Goal: Check status: Check status

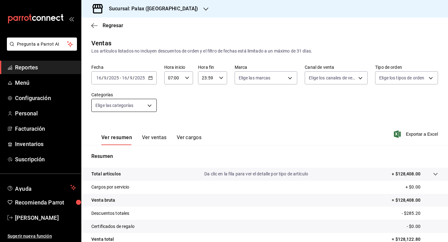
scroll to position [58, 0]
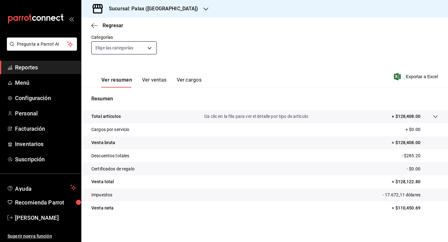
click at [150, 49] on body "Pregunta a Parrot AI Reportes Menú Configuración Personal Facturación Inventari…" at bounding box center [224, 121] width 448 height 242
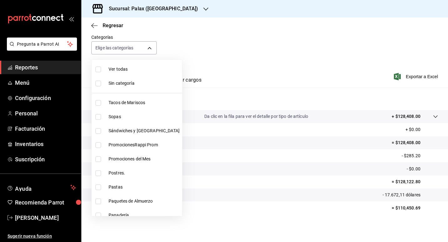
click at [234, 64] on div at bounding box center [224, 121] width 448 height 242
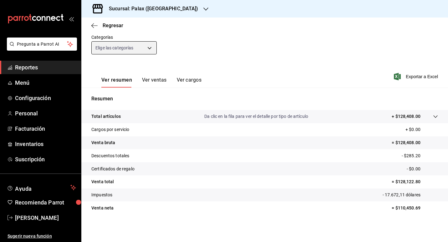
scroll to position [0, 0]
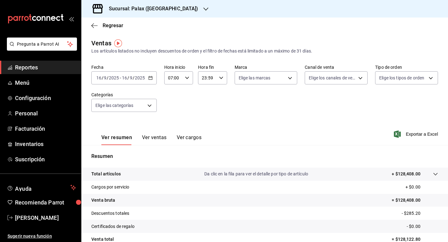
click at [153, 136] on button "Ver ventas" at bounding box center [154, 139] width 25 height 11
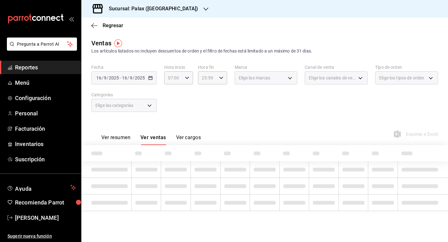
click at [118, 137] on font "Ver resumen" at bounding box center [115, 137] width 29 height 6
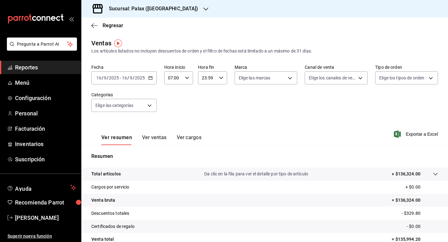
click at [151, 78] on icon "button" at bounding box center [150, 78] width 4 height 4
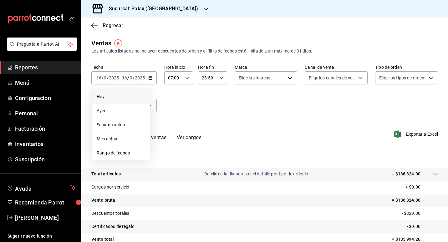
click at [108, 100] on li "Hoy" at bounding box center [121, 97] width 58 height 14
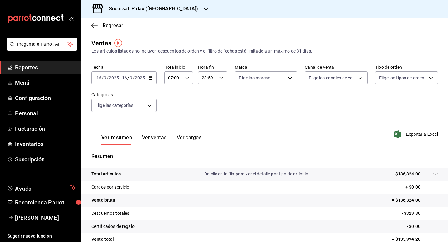
scroll to position [31, 0]
